Goal: Task Accomplishment & Management: Manage account settings

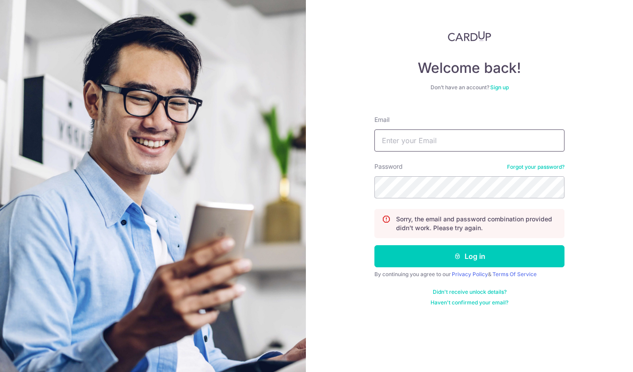
click at [422, 138] on input "Email" at bounding box center [470, 141] width 190 height 22
type input "[EMAIL_ADDRESS][DOMAIN_NAME]"
click at [464, 254] on button "Log in" at bounding box center [470, 256] width 190 height 22
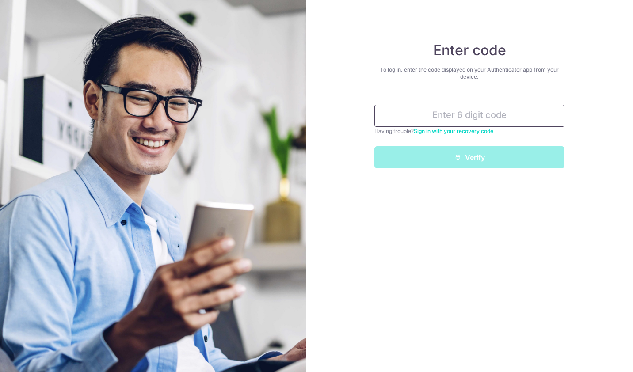
click at [427, 119] on input "text" at bounding box center [470, 116] width 190 height 22
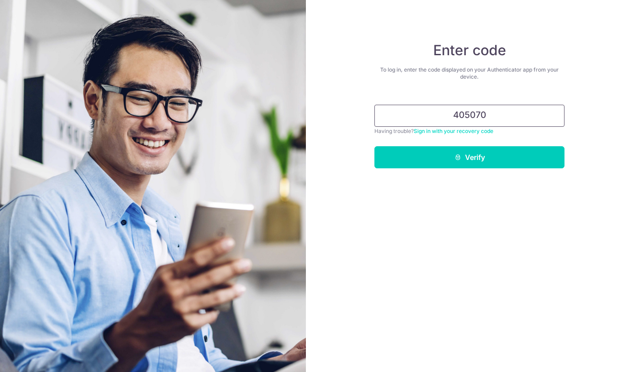
type input "405070"
click at [375, 146] on button "Verify" at bounding box center [470, 157] width 190 height 22
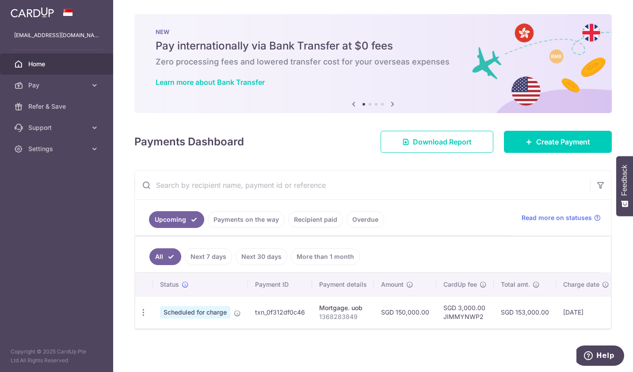
click at [269, 316] on td "txn_0f312df0c46" at bounding box center [280, 312] width 64 height 32
click at [142, 313] on icon "button" at bounding box center [143, 312] width 9 height 9
click at [178, 338] on span "Update payment" at bounding box center [191, 337] width 60 height 11
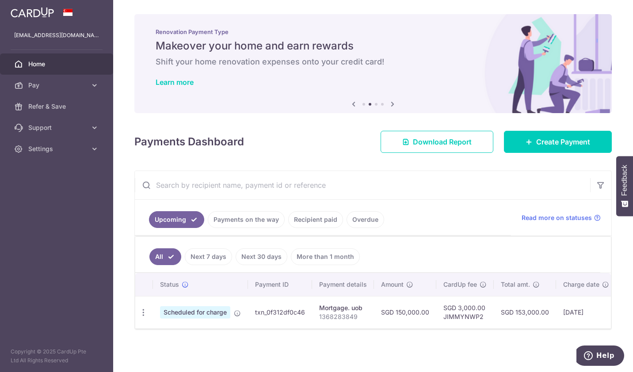
click at [143, 311] on icon "button" at bounding box center [143, 312] width 9 height 9
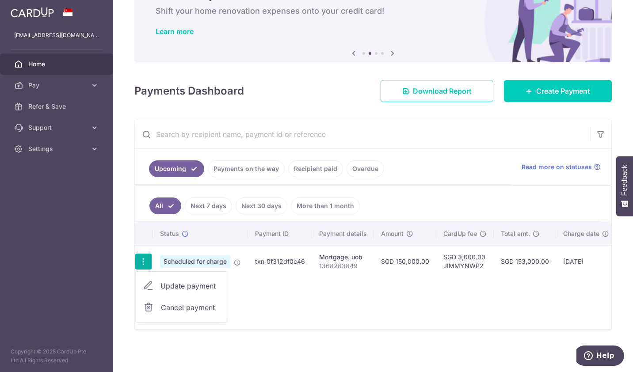
click at [202, 282] on span "Update payment" at bounding box center [191, 286] width 60 height 11
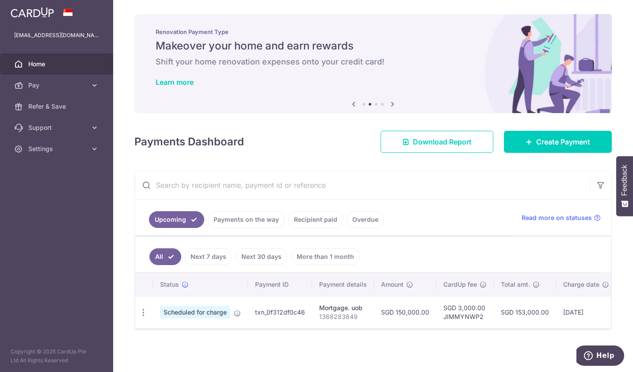
radio input "true"
type input "150,000.00"
type input "10/10/2025"
type input "1368283849"
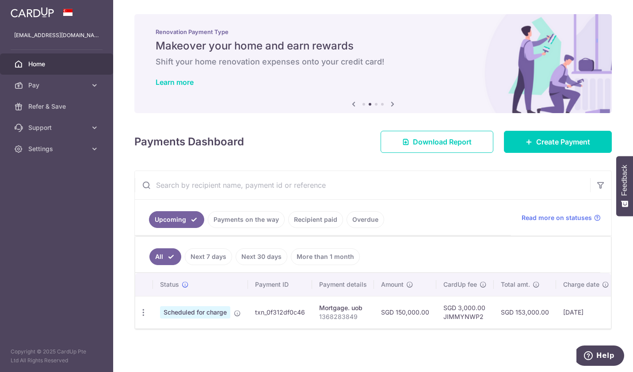
type input "JIMMYNWP2"
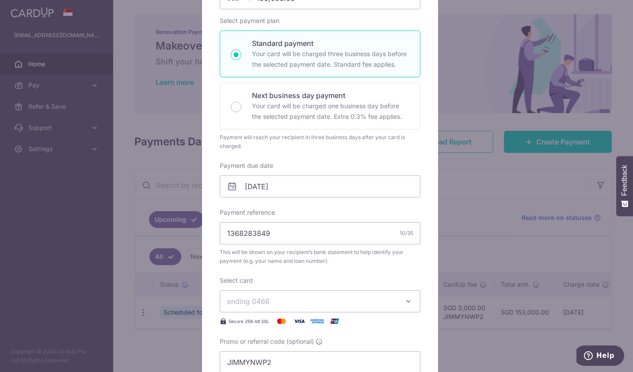
scroll to position [133, 0]
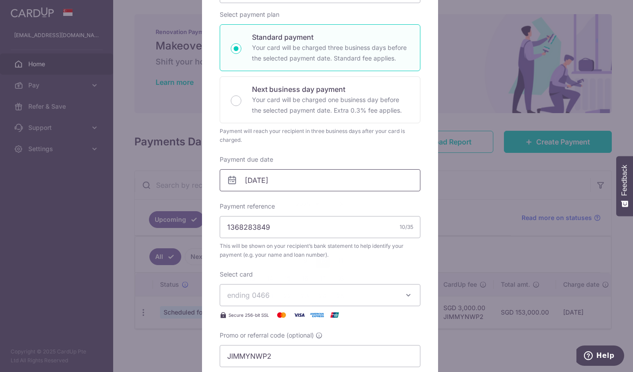
click at [335, 181] on input "10/10/2025" at bounding box center [320, 180] width 201 height 22
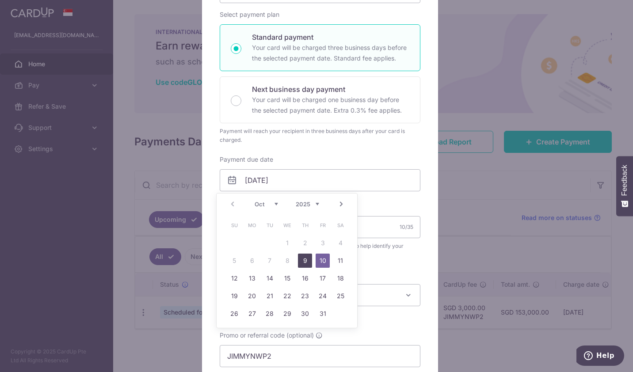
click at [306, 261] on link "9" at bounding box center [305, 261] width 14 height 14
type input "[DATE]"
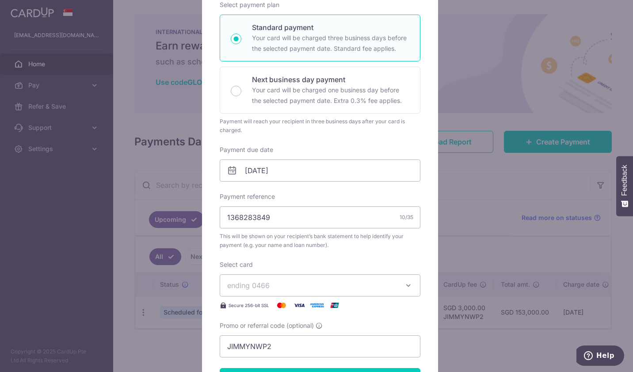
scroll to position [221, 0]
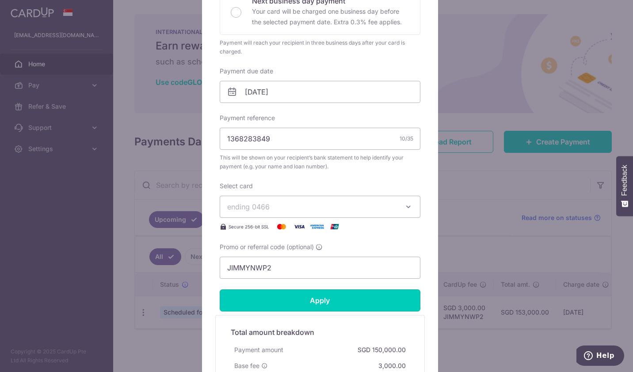
click at [328, 302] on input "Apply" at bounding box center [320, 301] width 201 height 22
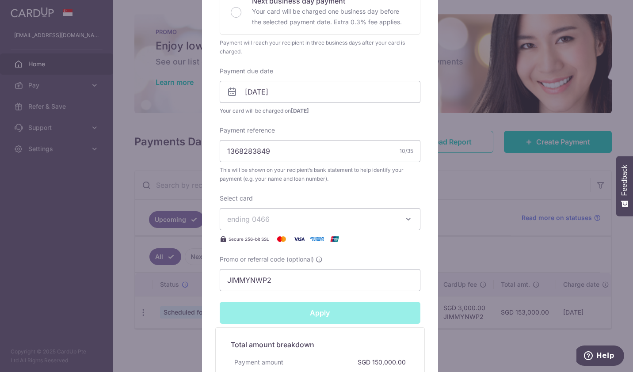
type input "Successfully Applied"
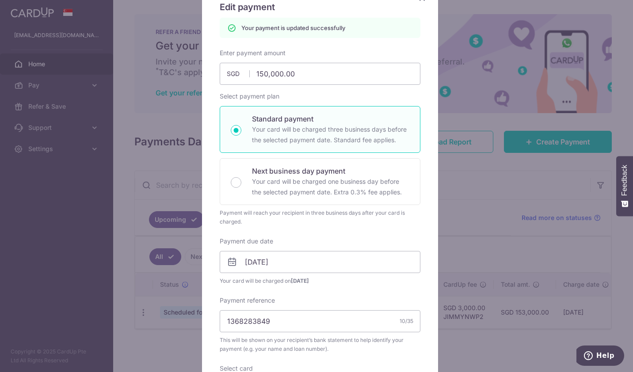
scroll to position [0, 0]
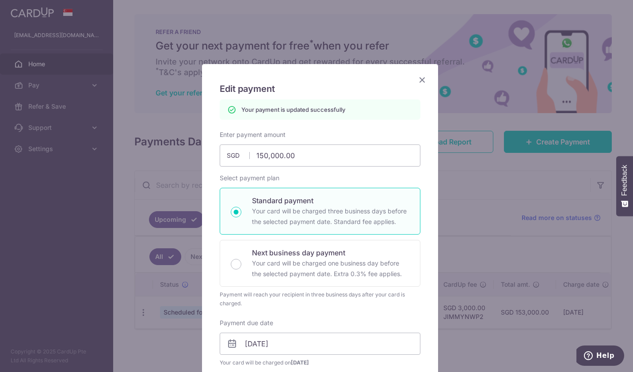
click at [422, 79] on icon "Close" at bounding box center [422, 79] width 11 height 11
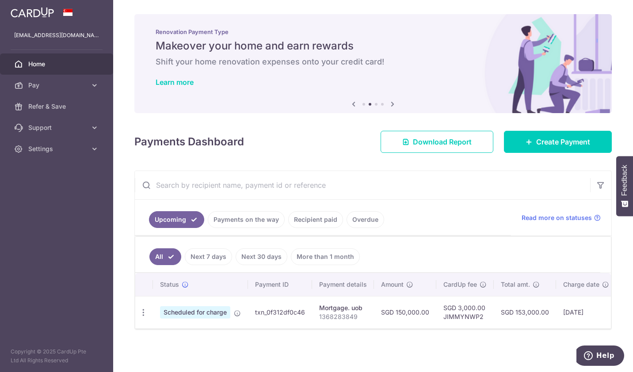
click at [100, 90] on link "Pay" at bounding box center [56, 85] width 113 height 21
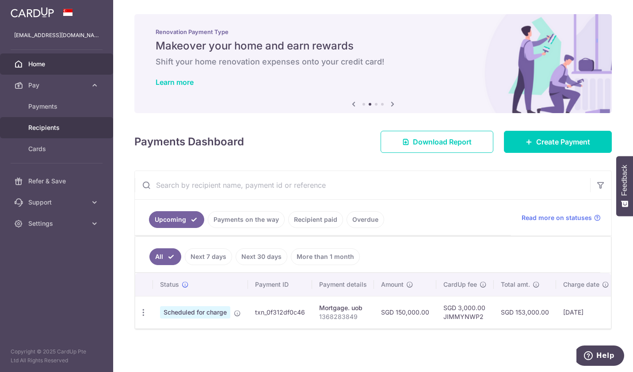
click at [55, 130] on span "Recipients" at bounding box center [57, 127] width 58 height 9
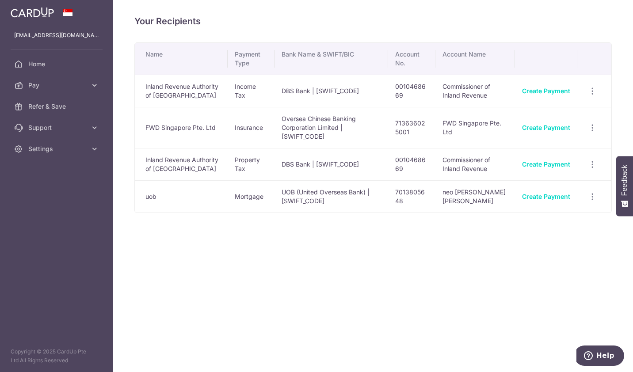
click at [40, 18] on link at bounding box center [32, 12] width 50 height 16
